Goal: Information Seeking & Learning: Learn about a topic

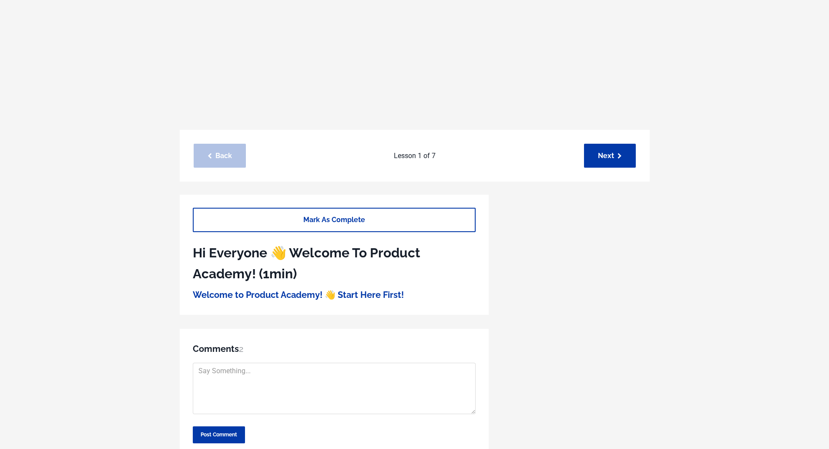
scroll to position [217, 0]
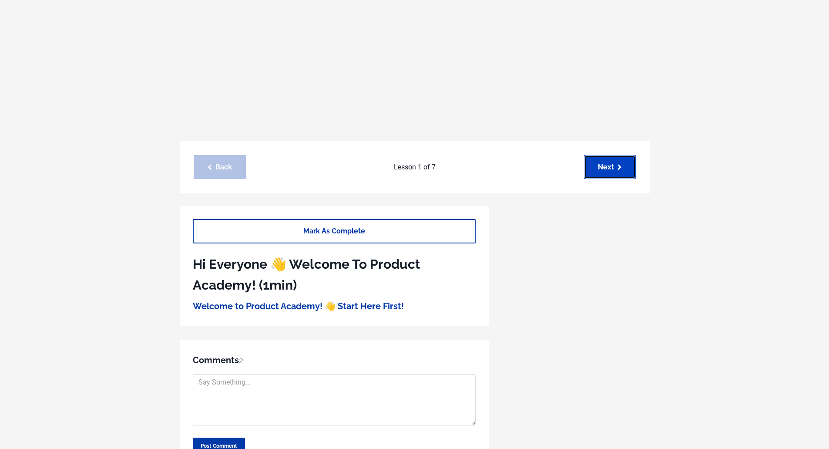
click at [601, 169] on link "Next" at bounding box center [610, 167] width 52 height 24
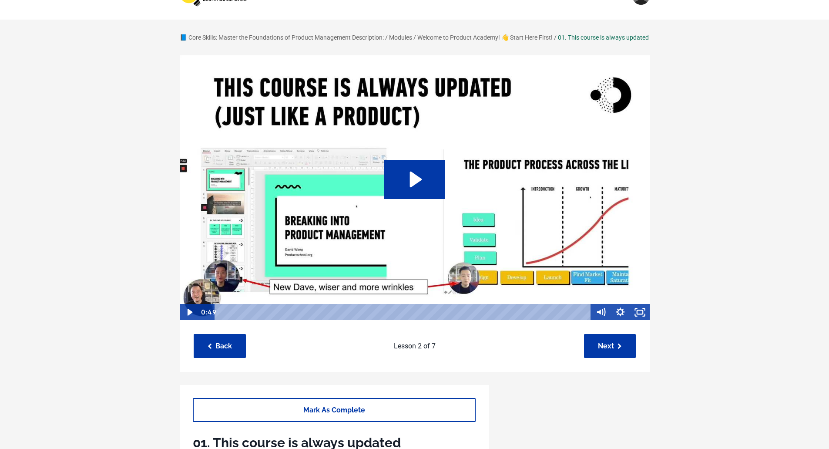
scroll to position [44, 0]
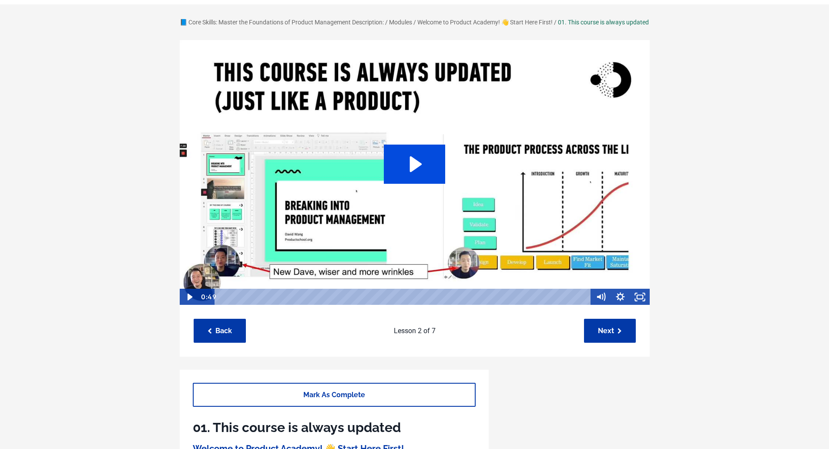
click at [417, 169] on icon "Play Video: sites/127338/video/imaPpGJaS3mH39fVVspc_This_course_is_also_updated…" at bounding box center [414, 163] width 61 height 39
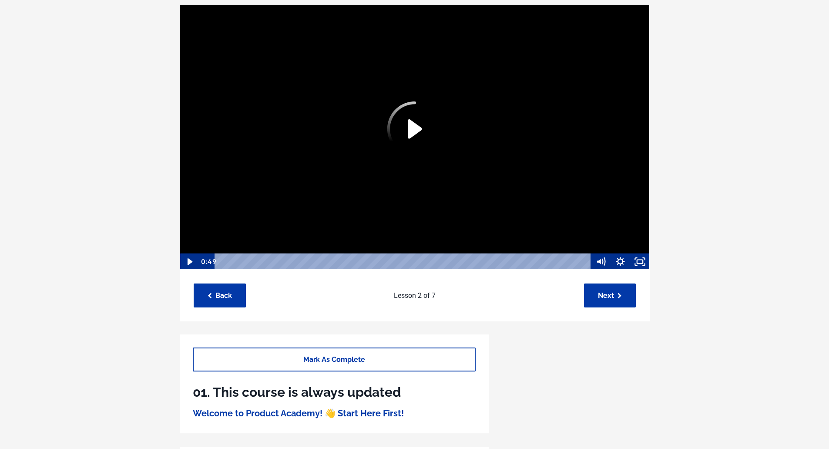
scroll to position [87, 0]
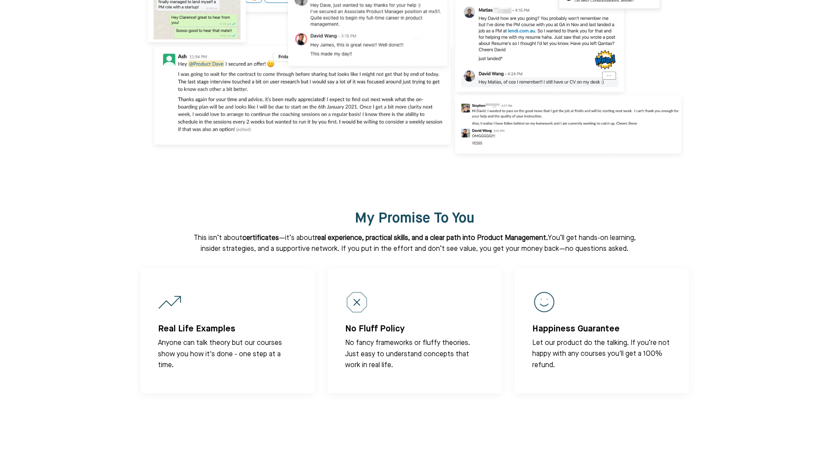
scroll to position [5305, 0]
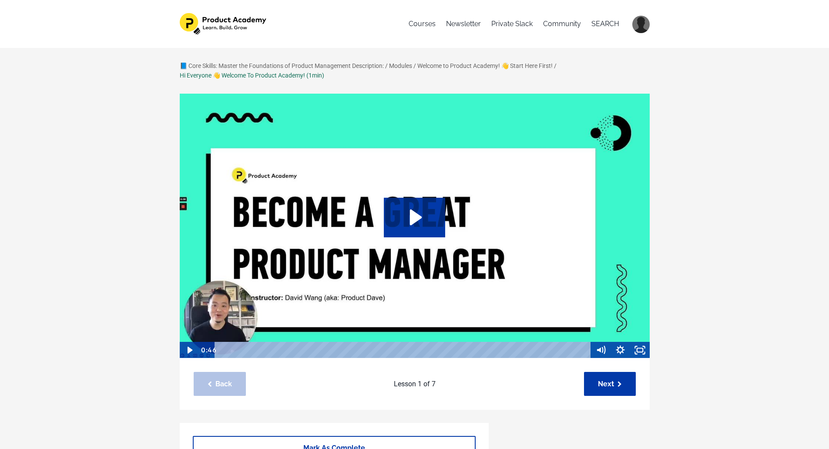
click at [641, 22] on img at bounding box center [640, 24] width 17 height 17
click at [613, 64] on link "MY LIBRARY" at bounding box center [612, 65] width 40 height 17
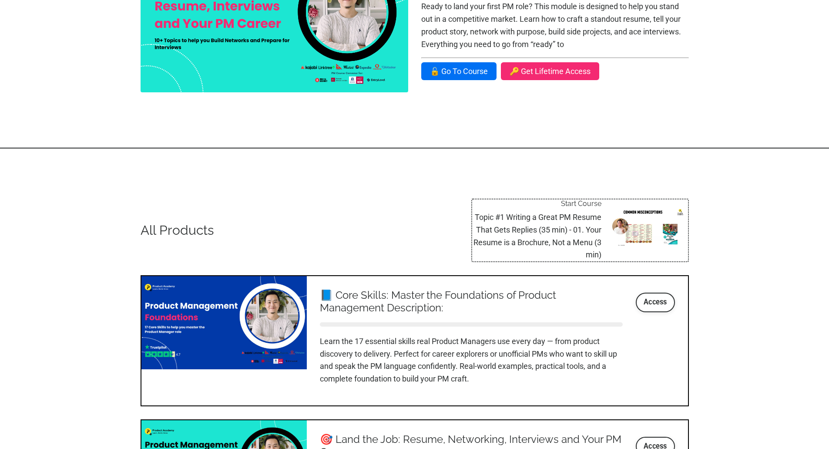
scroll to position [827, 0]
